Goal: Book appointment/travel/reservation

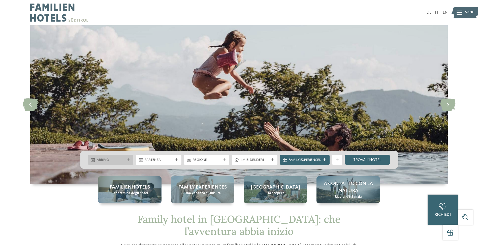
click at [105, 158] on span "Arrivo" at bounding box center [111, 159] width 28 height 5
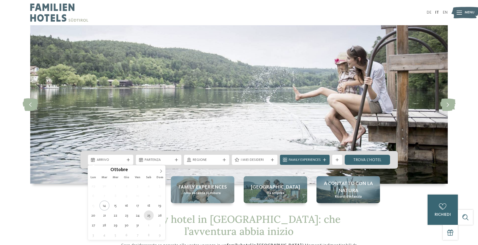
type div "[DATE]"
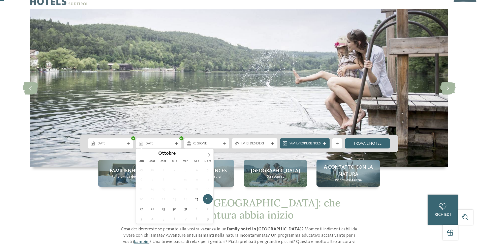
scroll to position [25, 0]
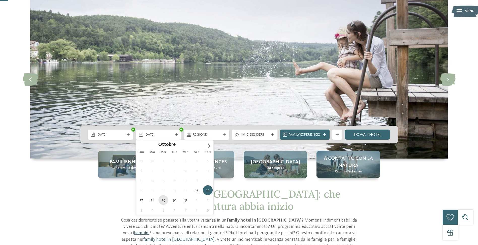
type div "[DATE]"
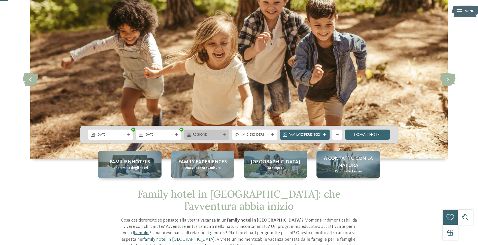
click at [223, 133] on icon at bounding box center [224, 134] width 3 height 3
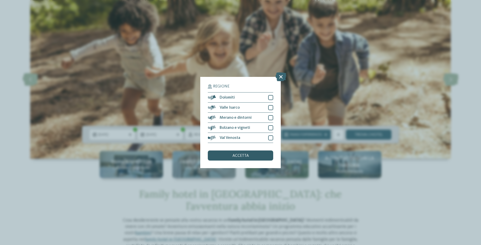
click at [241, 157] on span "accetta" at bounding box center [241, 156] width 16 height 4
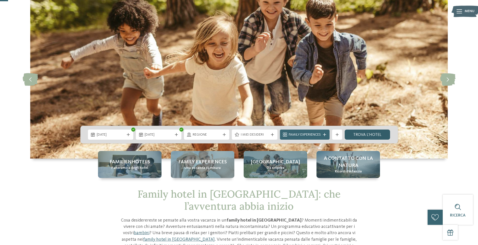
click at [372, 133] on link "trova l’hotel" at bounding box center [367, 134] width 46 height 10
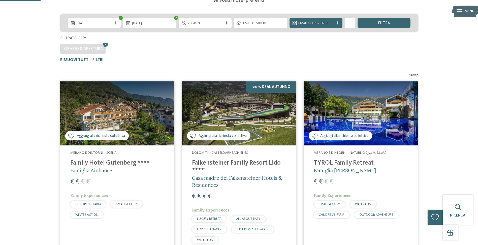
scroll to position [124, 0]
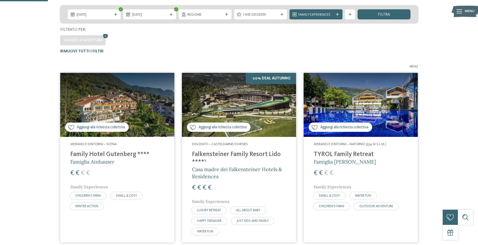
click at [232, 103] on img at bounding box center [239, 105] width 114 height 64
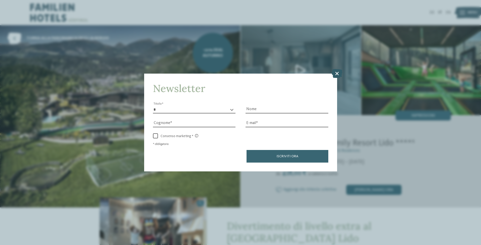
click at [339, 73] on icon at bounding box center [337, 73] width 11 height 9
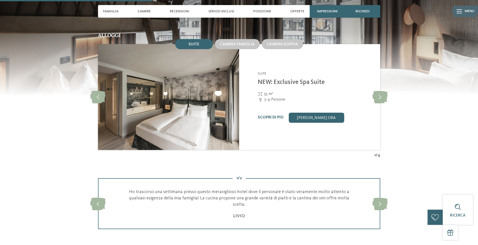
scroll to position [529, 0]
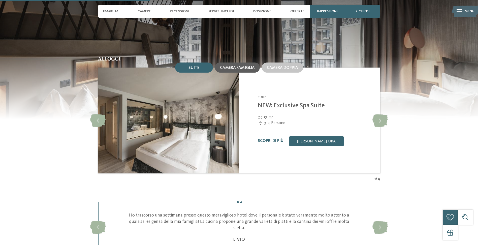
click at [241, 65] on div "Camera famiglia" at bounding box center [237, 67] width 35 height 5
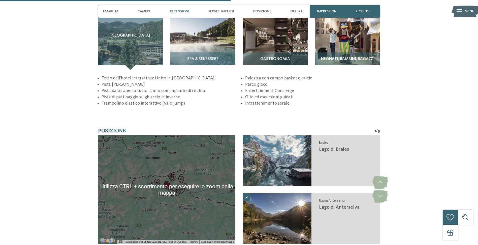
scroll to position [705, 0]
